Goal: Check status: Check status

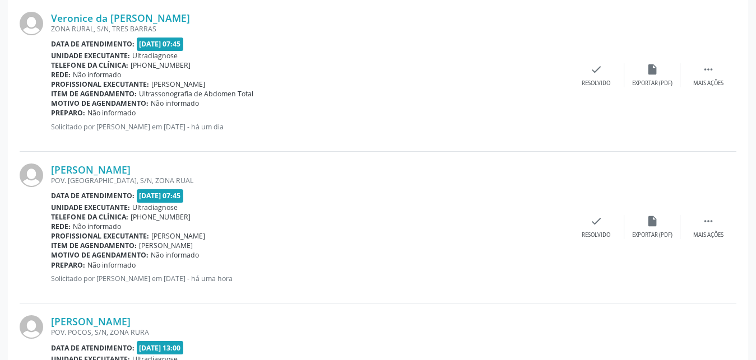
scroll to position [2311, 0]
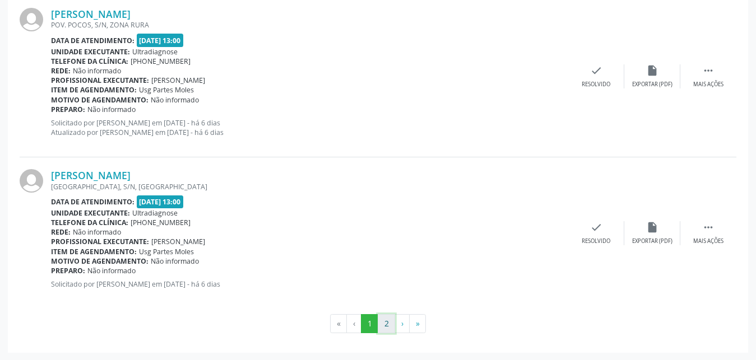
click at [383, 322] on button "2" at bounding box center [386, 323] width 17 height 19
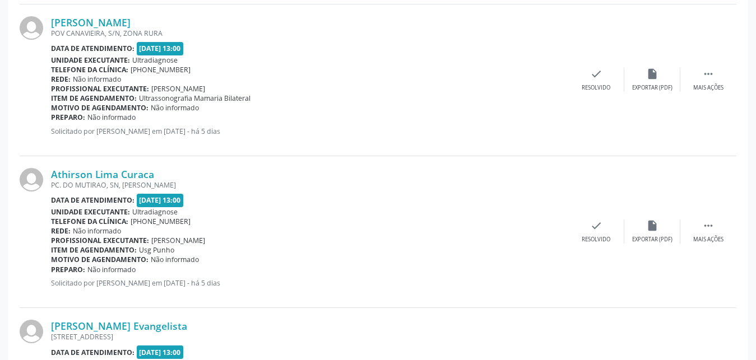
scroll to position [1995, 0]
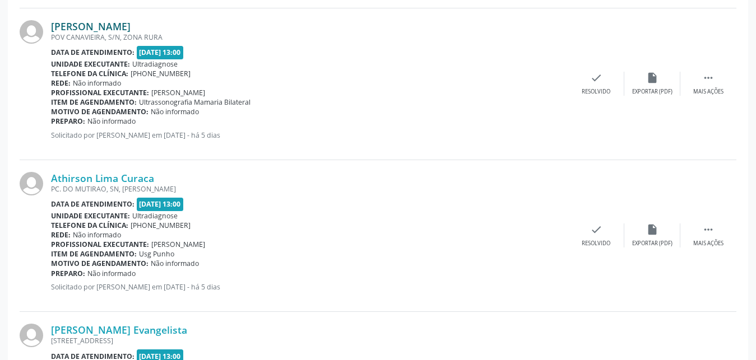
click at [89, 30] on link "[PERSON_NAME]" at bounding box center [91, 26] width 80 height 12
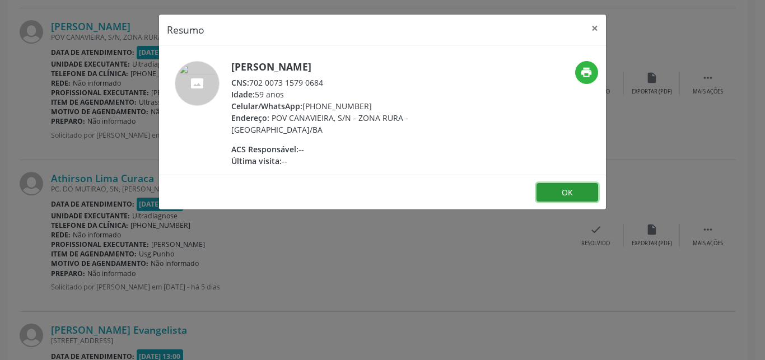
click at [548, 196] on button "OK" at bounding box center [568, 192] width 62 height 19
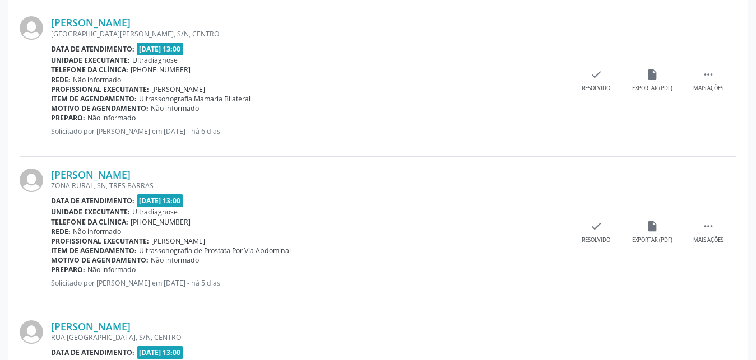
scroll to position [1535, 0]
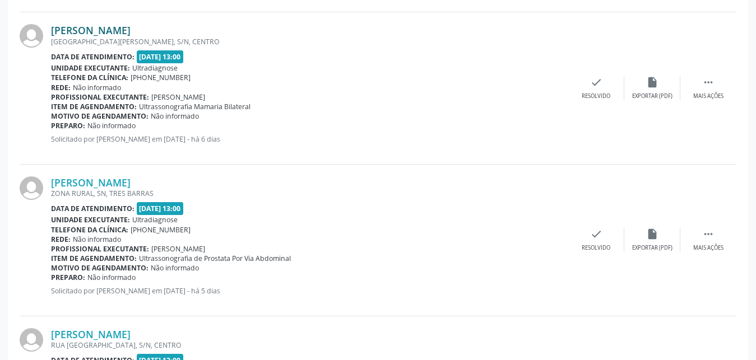
click at [97, 32] on link "[PERSON_NAME]" at bounding box center [91, 30] width 80 height 12
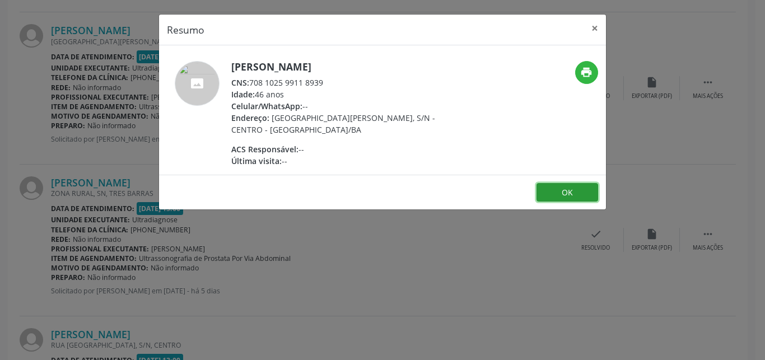
click at [556, 195] on button "OK" at bounding box center [568, 192] width 62 height 19
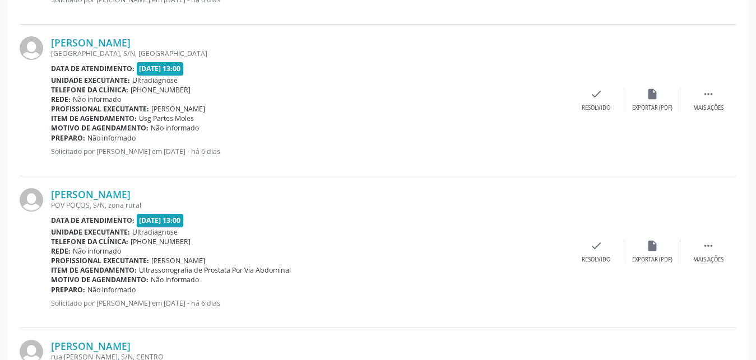
scroll to position [427, 0]
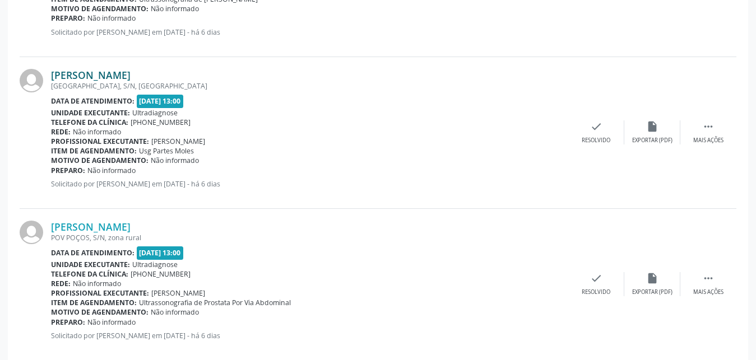
click at [80, 79] on link "[PERSON_NAME]" at bounding box center [91, 75] width 80 height 12
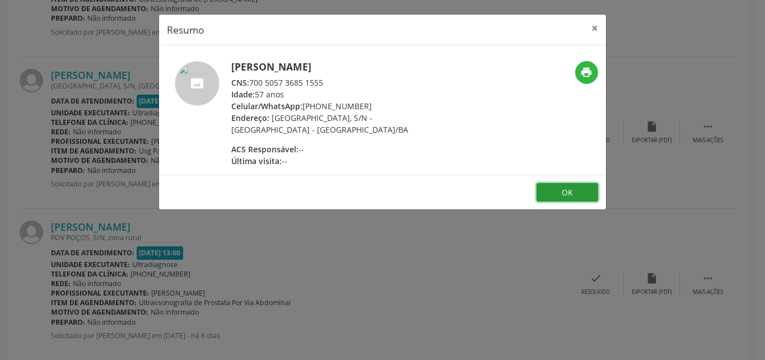
click at [568, 197] on button "OK" at bounding box center [568, 192] width 62 height 19
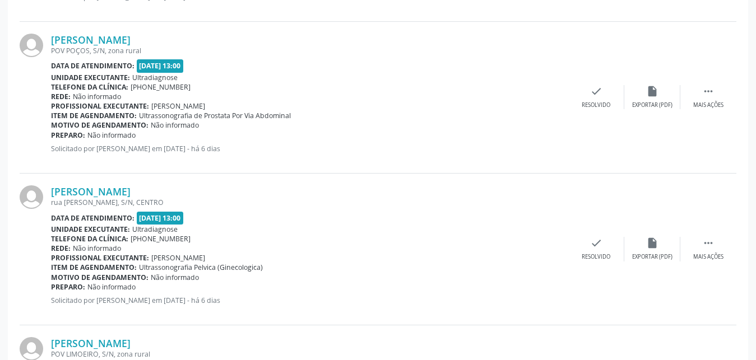
scroll to position [623, 0]
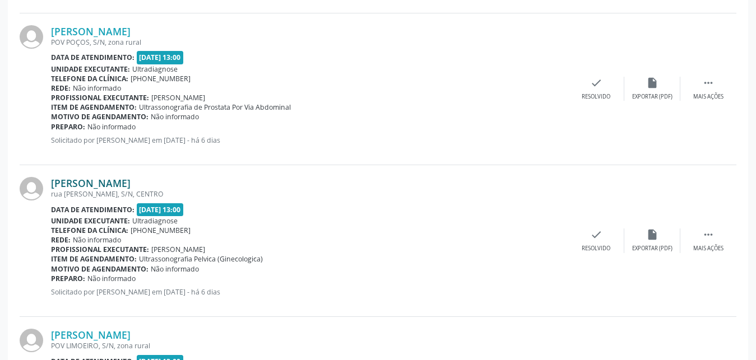
click at [94, 183] on link "[PERSON_NAME]" at bounding box center [91, 183] width 80 height 12
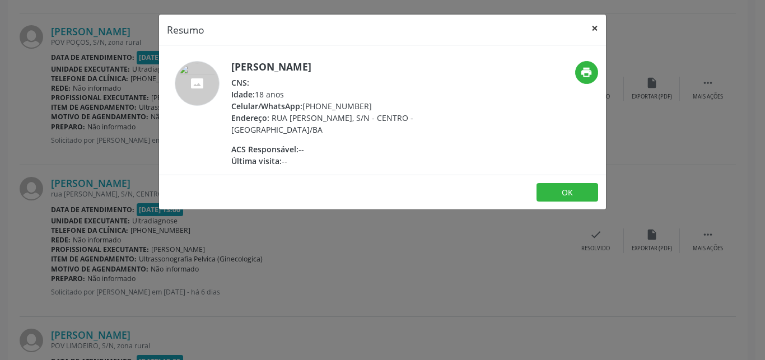
click at [595, 27] on button "×" at bounding box center [595, 28] width 22 height 27
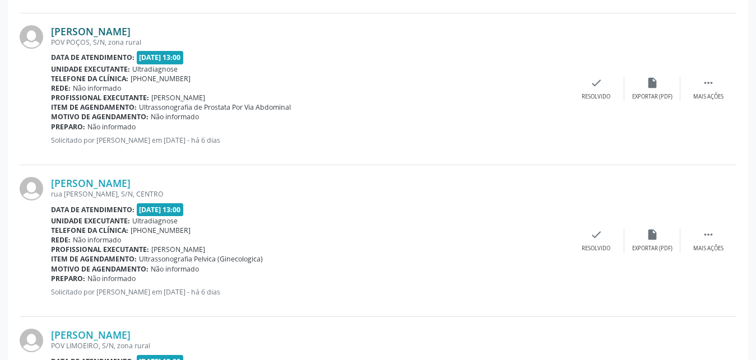
click at [106, 31] on link "[PERSON_NAME]" at bounding box center [91, 31] width 80 height 12
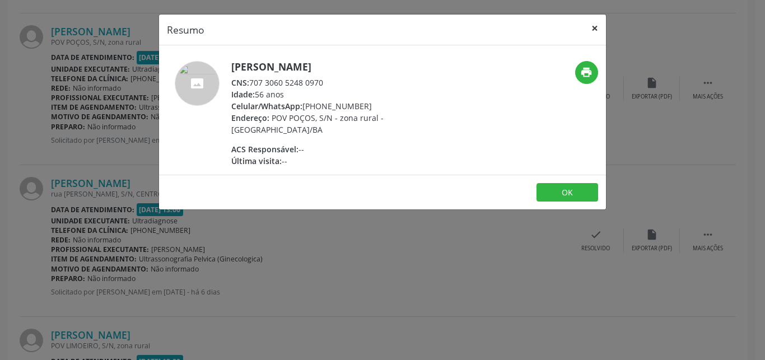
click at [595, 26] on button "×" at bounding box center [595, 28] width 22 height 27
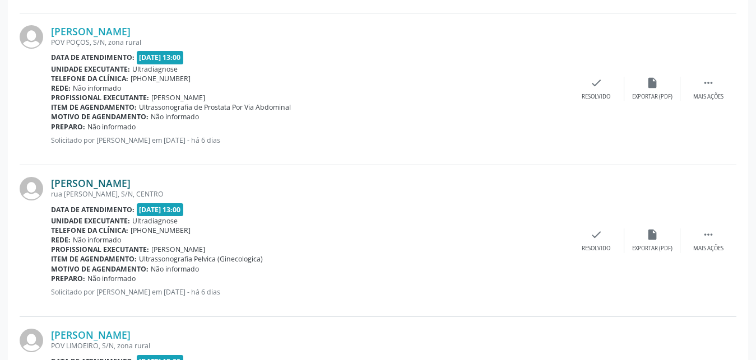
click at [112, 187] on link "[PERSON_NAME]" at bounding box center [91, 183] width 80 height 12
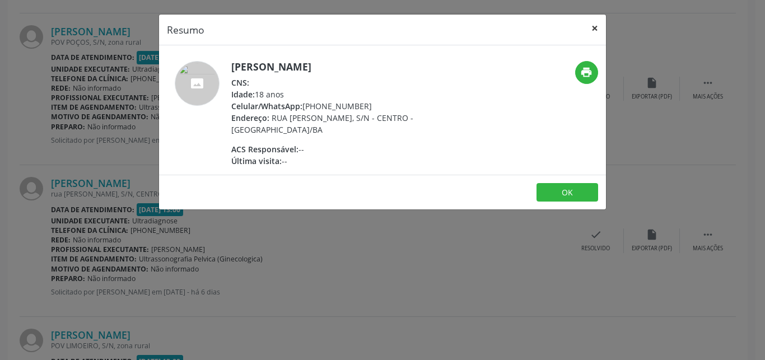
click at [593, 31] on button "×" at bounding box center [595, 28] width 22 height 27
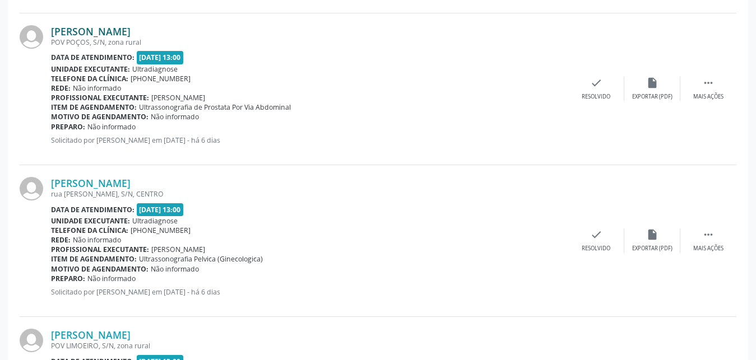
click at [90, 30] on link "[PERSON_NAME]" at bounding box center [91, 31] width 80 height 12
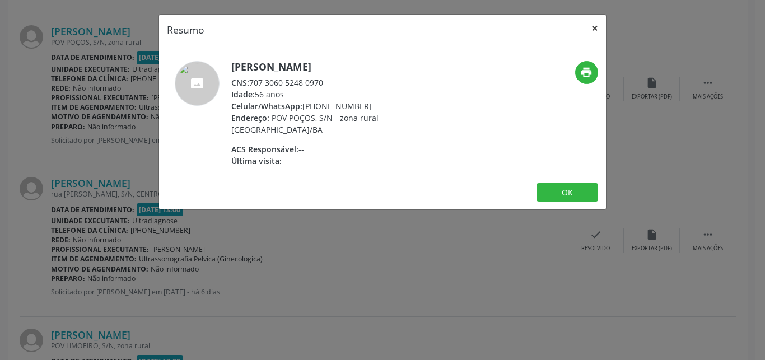
click at [598, 25] on button "×" at bounding box center [595, 28] width 22 height 27
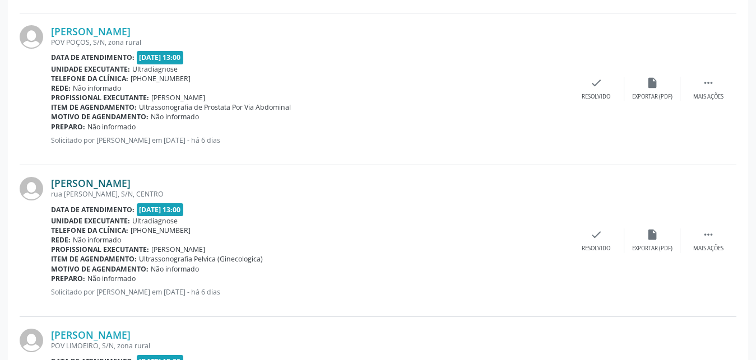
click at [112, 180] on link "[PERSON_NAME]" at bounding box center [91, 183] width 80 height 12
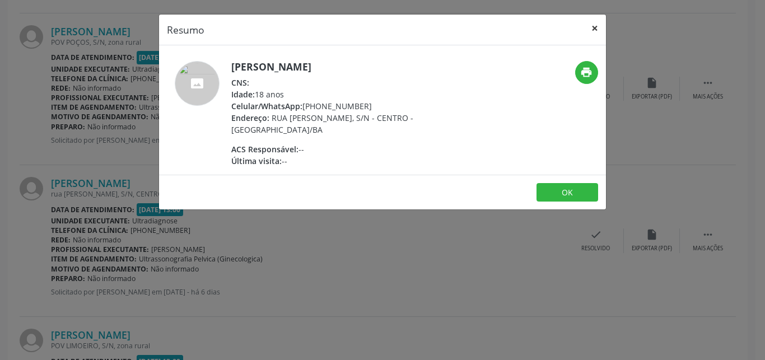
click at [595, 26] on button "×" at bounding box center [595, 28] width 22 height 27
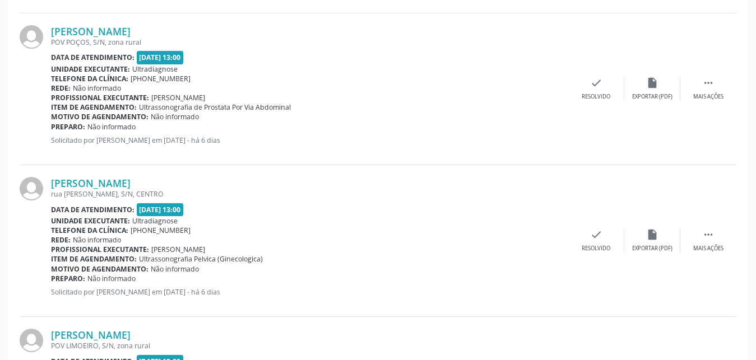
drag, startPoint x: 755, startPoint y: 127, endPoint x: 761, endPoint y: 76, distance: 50.8
drag, startPoint x: 523, startPoint y: 207, endPoint x: 629, endPoint y: 107, distance: 146.2
click at [520, 206] on div "Data de atendimento: [DATE] 13:00" at bounding box center [309, 209] width 517 height 13
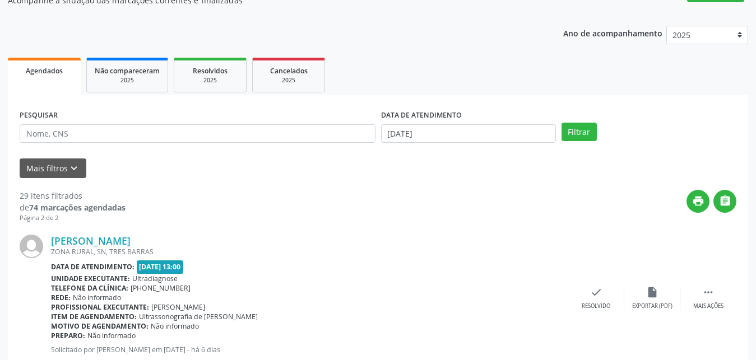
scroll to position [106, 0]
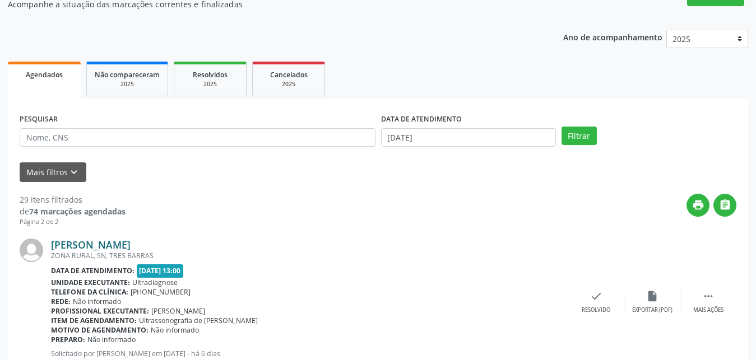
click at [126, 245] on link "[PERSON_NAME]" at bounding box center [91, 245] width 80 height 12
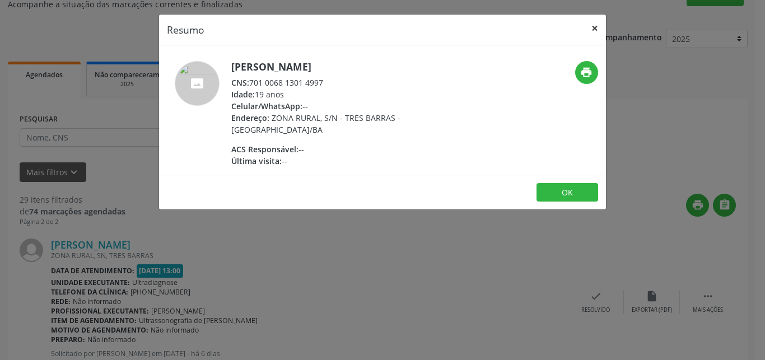
click at [594, 26] on button "×" at bounding box center [595, 28] width 22 height 27
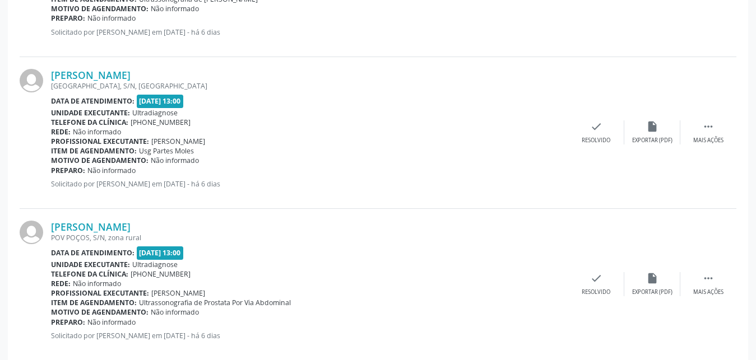
scroll to position [570, 0]
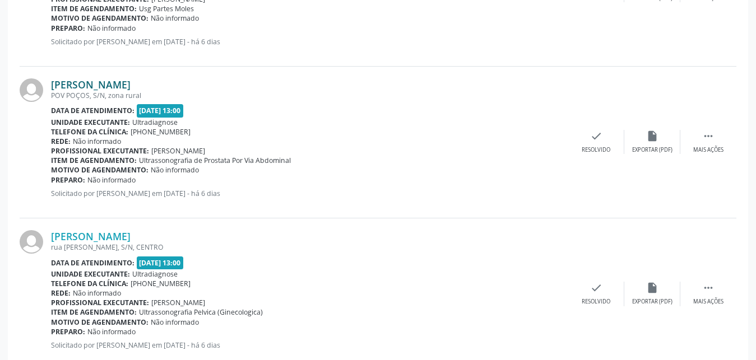
click at [57, 87] on link "[PERSON_NAME]" at bounding box center [91, 84] width 80 height 12
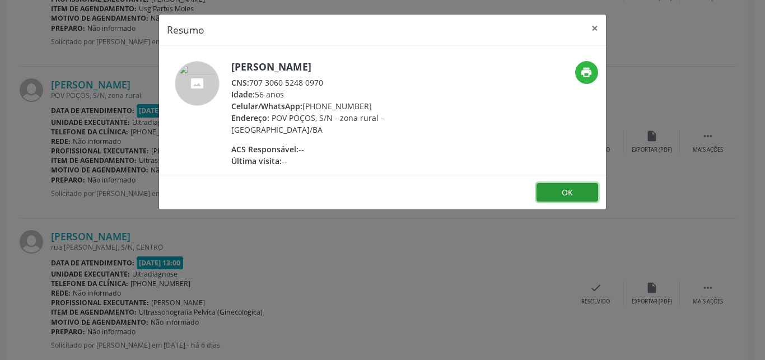
click at [559, 194] on button "OK" at bounding box center [568, 192] width 62 height 19
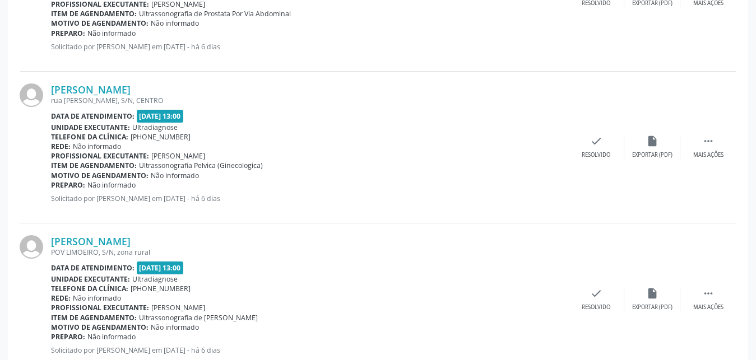
scroll to position [729, 0]
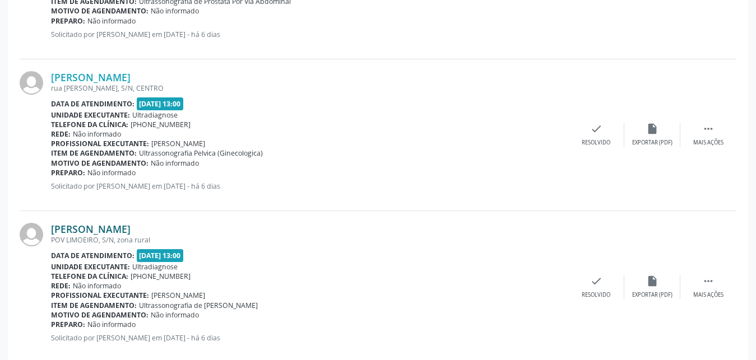
click at [98, 230] on link "[PERSON_NAME]" at bounding box center [91, 229] width 80 height 12
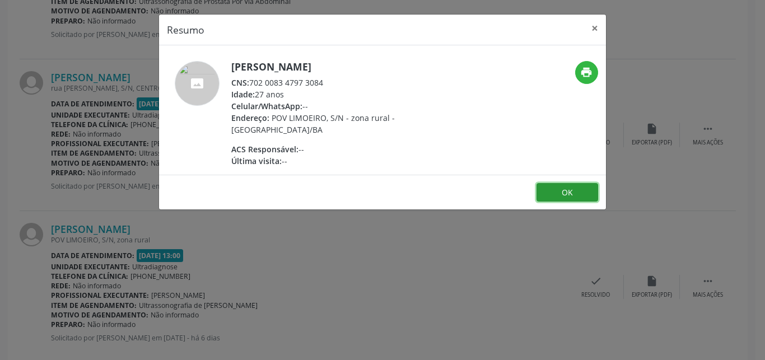
click at [574, 189] on button "OK" at bounding box center [568, 192] width 62 height 19
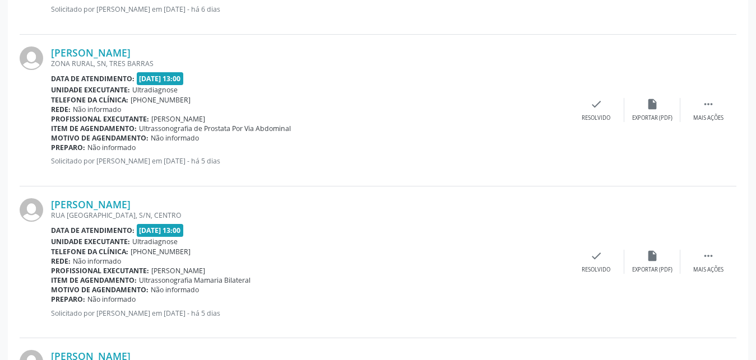
scroll to position [1677, 0]
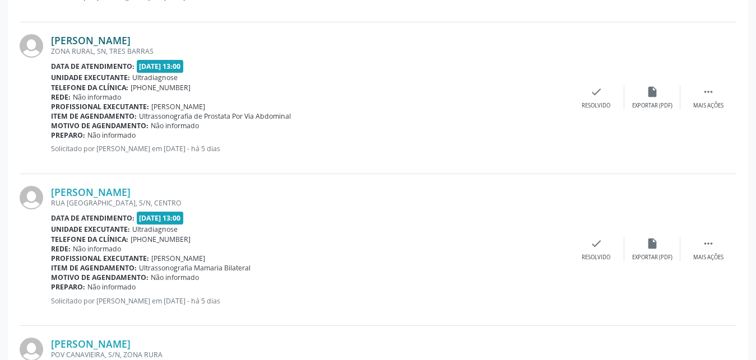
click at [86, 44] on link "[PERSON_NAME]" at bounding box center [91, 40] width 80 height 12
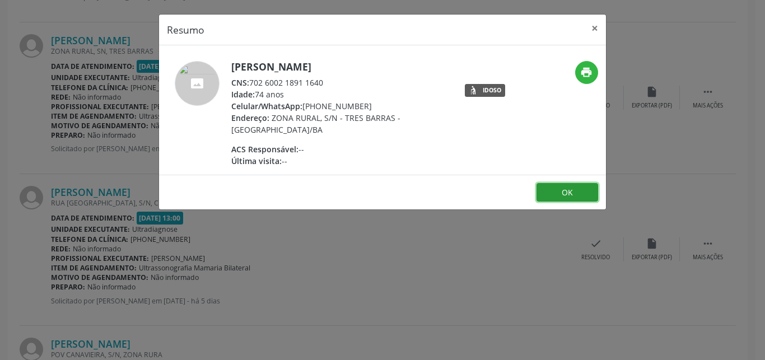
click at [560, 193] on button "OK" at bounding box center [568, 192] width 62 height 19
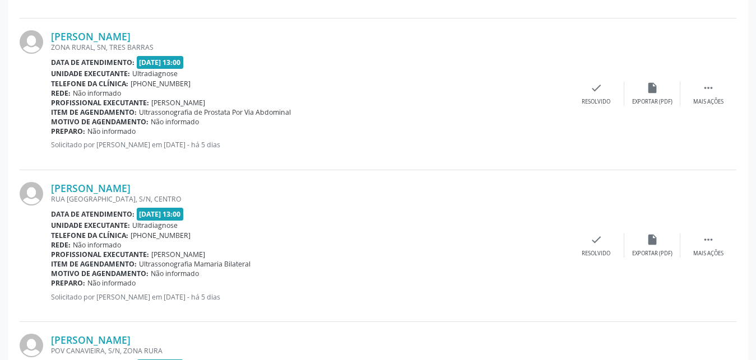
scroll to position [2149, 0]
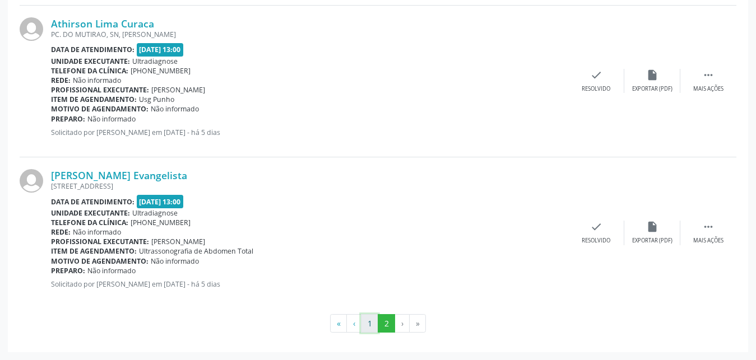
click at [364, 324] on button "1" at bounding box center [369, 323] width 17 height 19
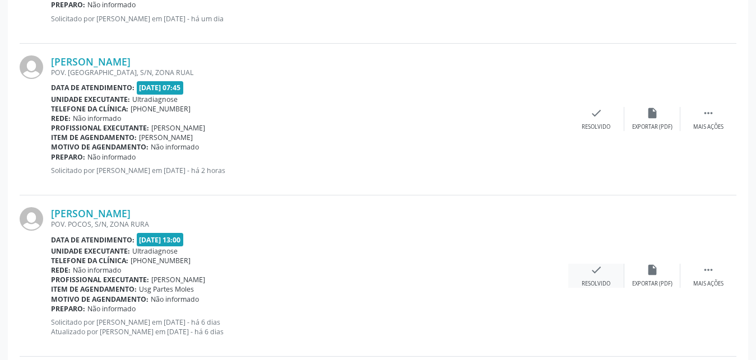
scroll to position [2116, 0]
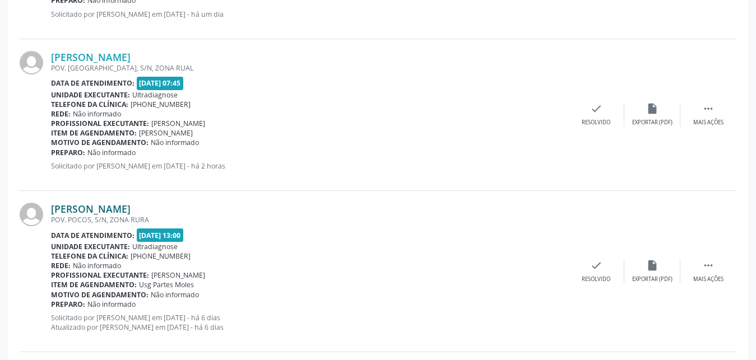
click at [57, 211] on link "[PERSON_NAME]" at bounding box center [91, 209] width 80 height 12
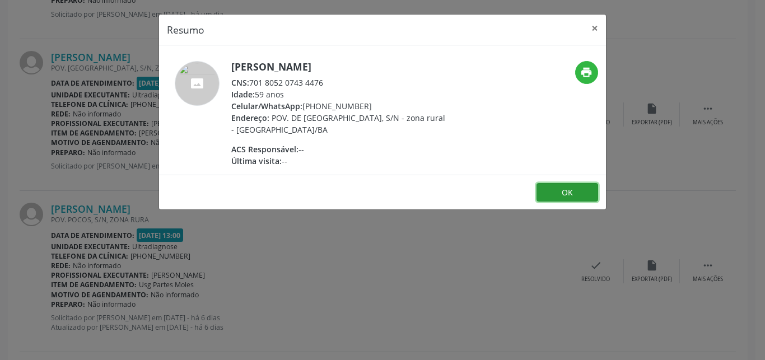
click at [559, 193] on button "OK" at bounding box center [568, 192] width 62 height 19
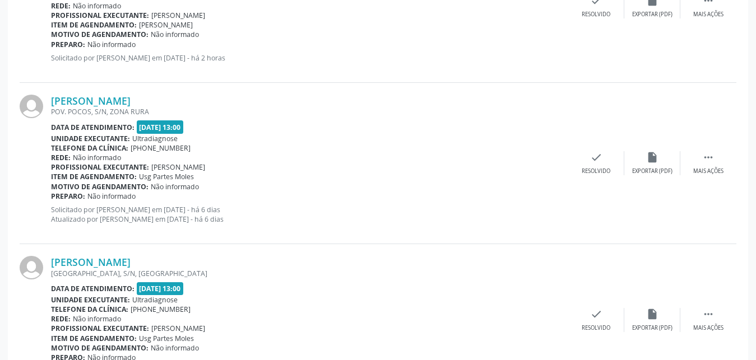
scroll to position [2311, 0]
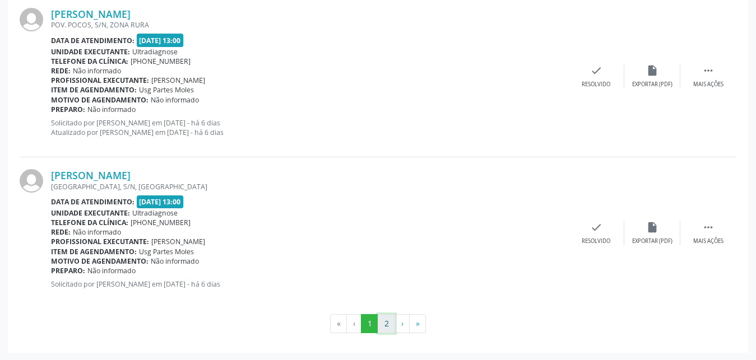
click at [390, 327] on button "2" at bounding box center [386, 323] width 17 height 19
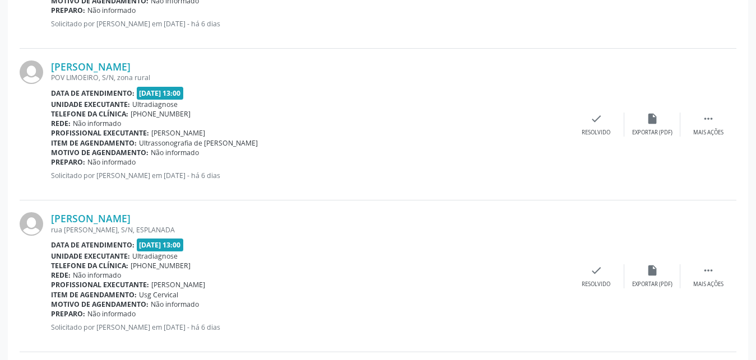
scroll to position [908, 0]
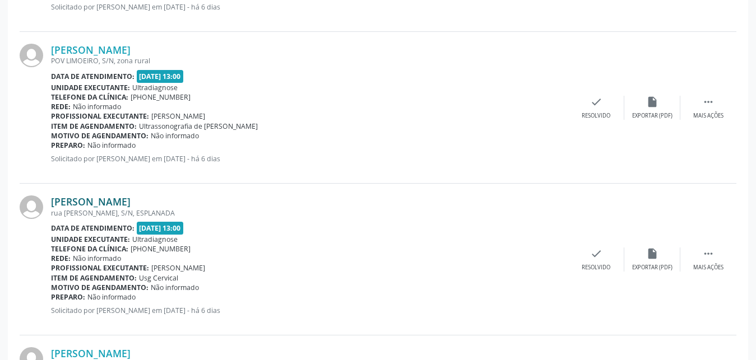
click at [109, 207] on link "[PERSON_NAME]" at bounding box center [91, 202] width 80 height 12
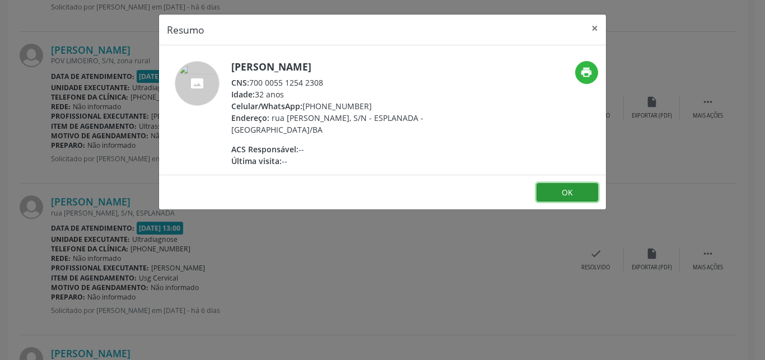
click at [553, 194] on button "OK" at bounding box center [568, 192] width 62 height 19
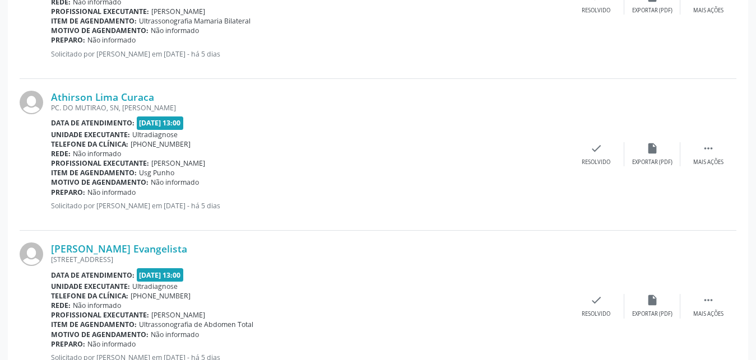
scroll to position [2149, 0]
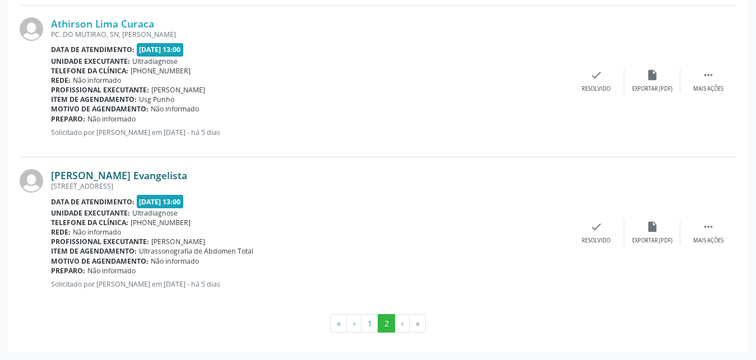
click at [63, 175] on link "[PERSON_NAME] Evangelista" at bounding box center [119, 175] width 136 height 12
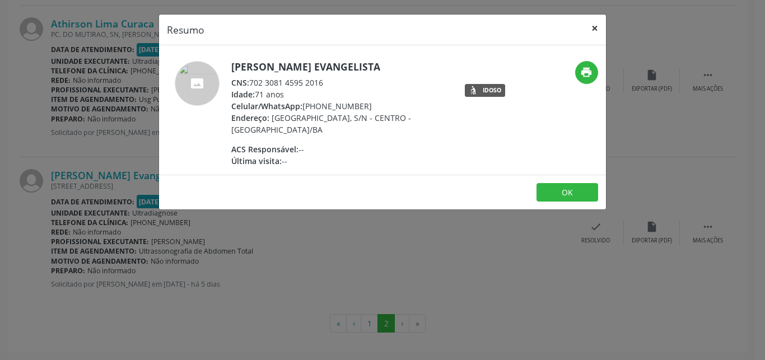
click at [593, 26] on button "×" at bounding box center [595, 28] width 22 height 27
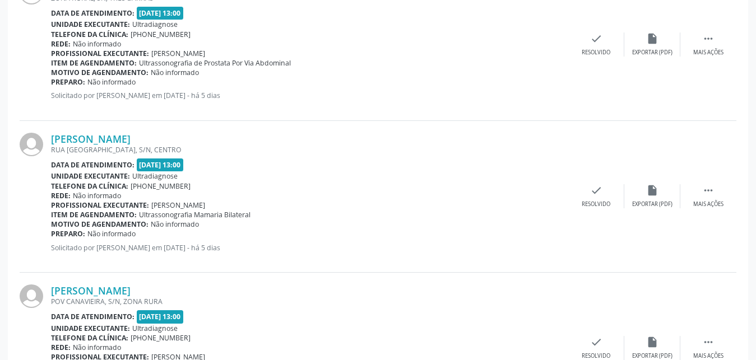
scroll to position [1693, 0]
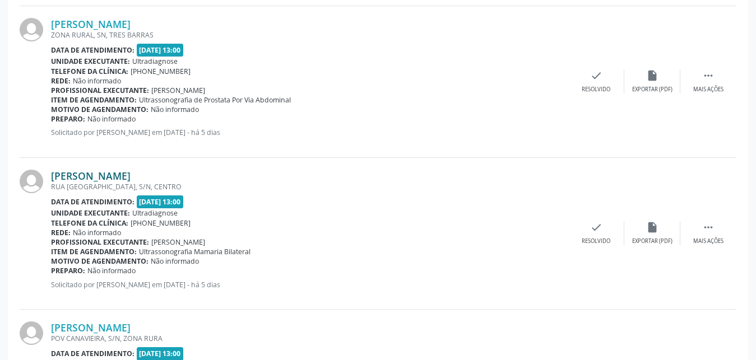
click at [90, 178] on link "[PERSON_NAME]" at bounding box center [91, 176] width 80 height 12
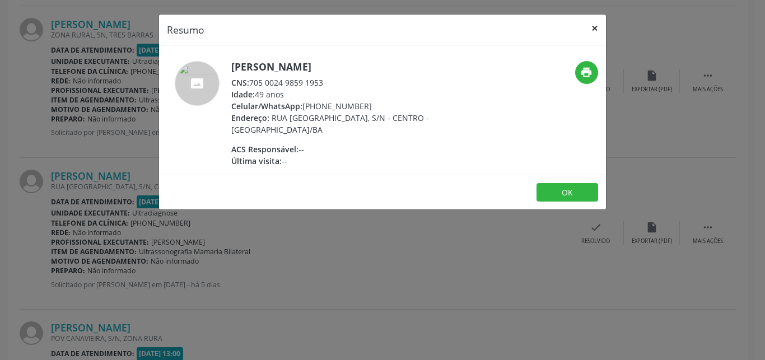
click at [593, 30] on button "×" at bounding box center [595, 28] width 22 height 27
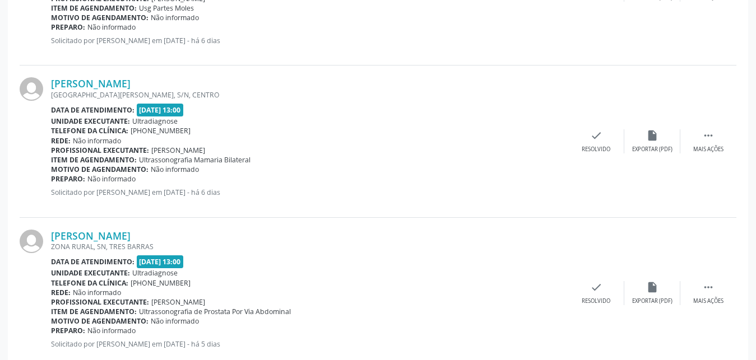
scroll to position [2149, 0]
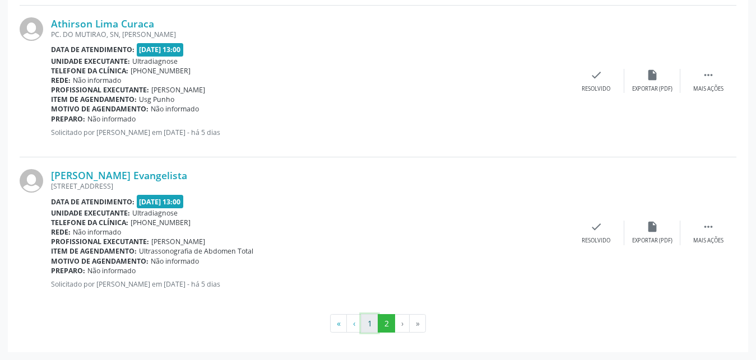
click at [374, 319] on button "1" at bounding box center [369, 323] width 17 height 19
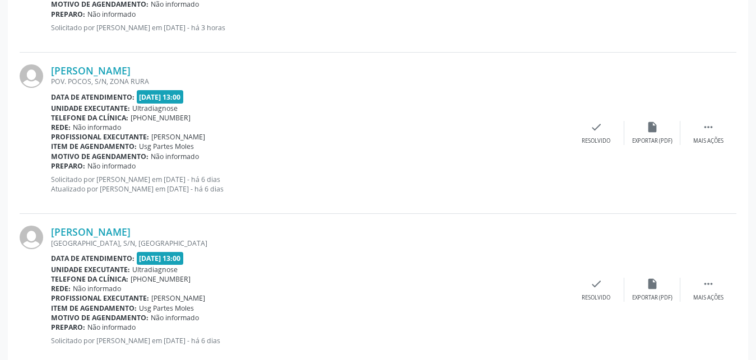
scroll to position [2311, 0]
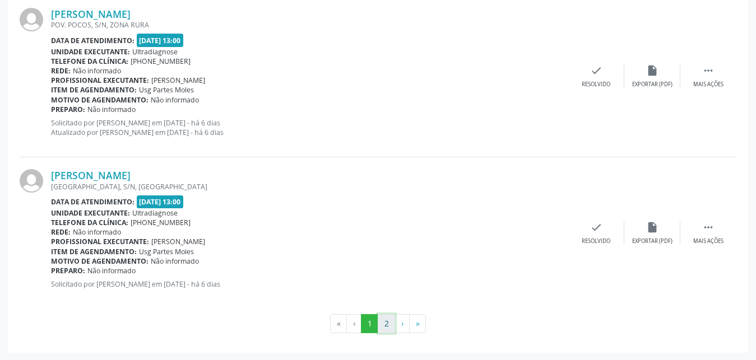
click at [390, 324] on button "2" at bounding box center [386, 323] width 17 height 19
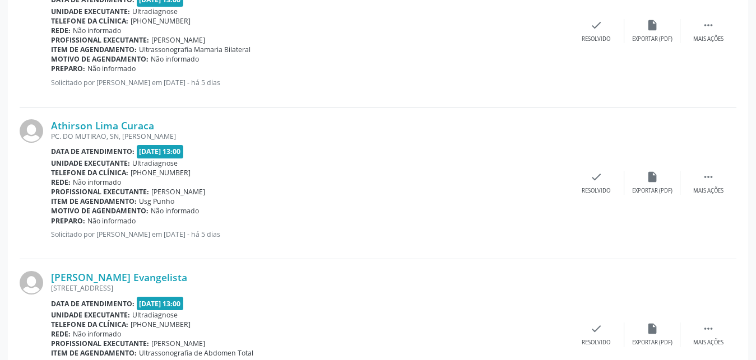
scroll to position [2056, 0]
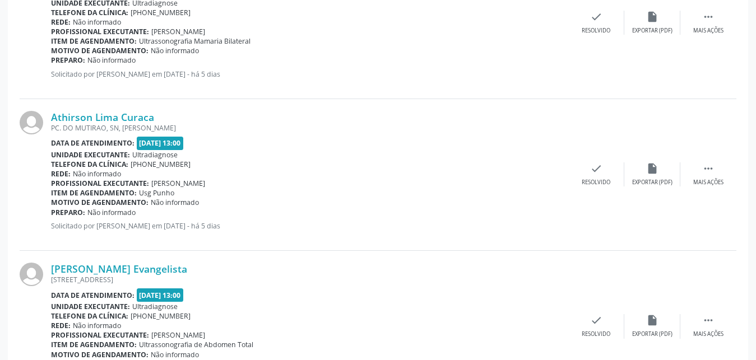
click at [259, 151] on div "Unidade executante: Ultradiagnose" at bounding box center [309, 155] width 517 height 10
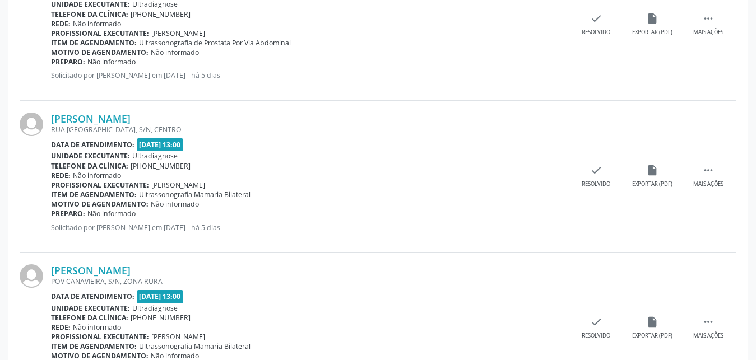
scroll to position [2149, 0]
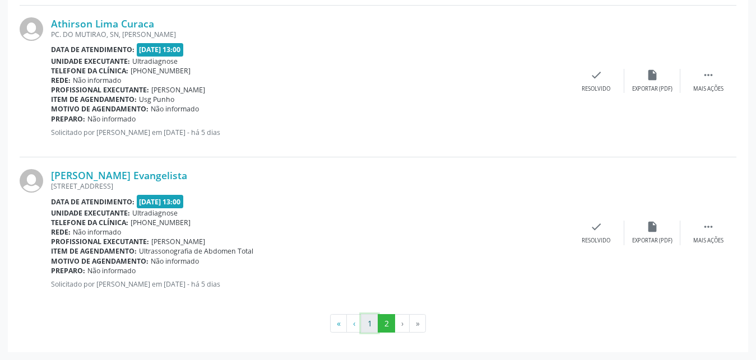
click at [365, 324] on button "1" at bounding box center [369, 323] width 17 height 19
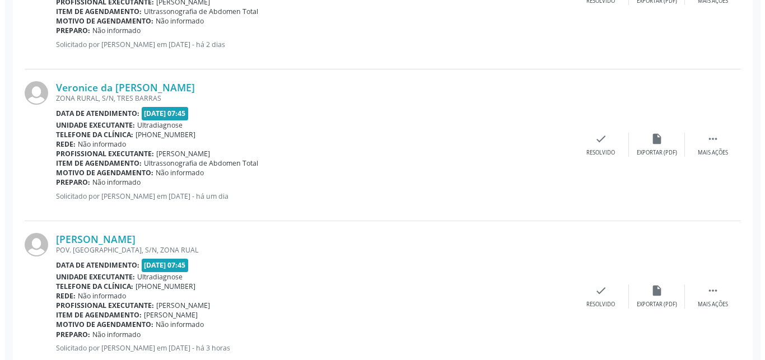
scroll to position [2311, 0]
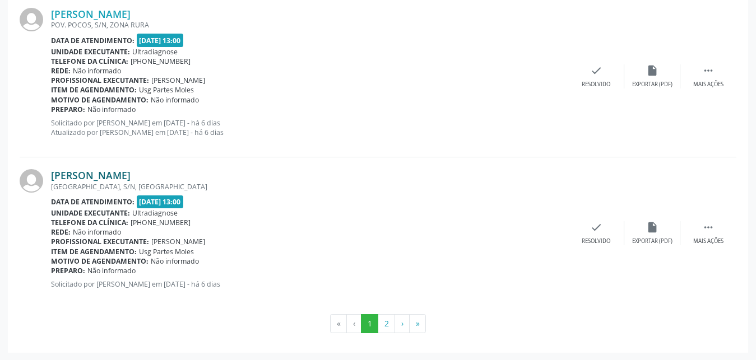
click at [78, 179] on link "[PERSON_NAME]" at bounding box center [91, 175] width 80 height 12
